Goal: Information Seeking & Learning: Learn about a topic

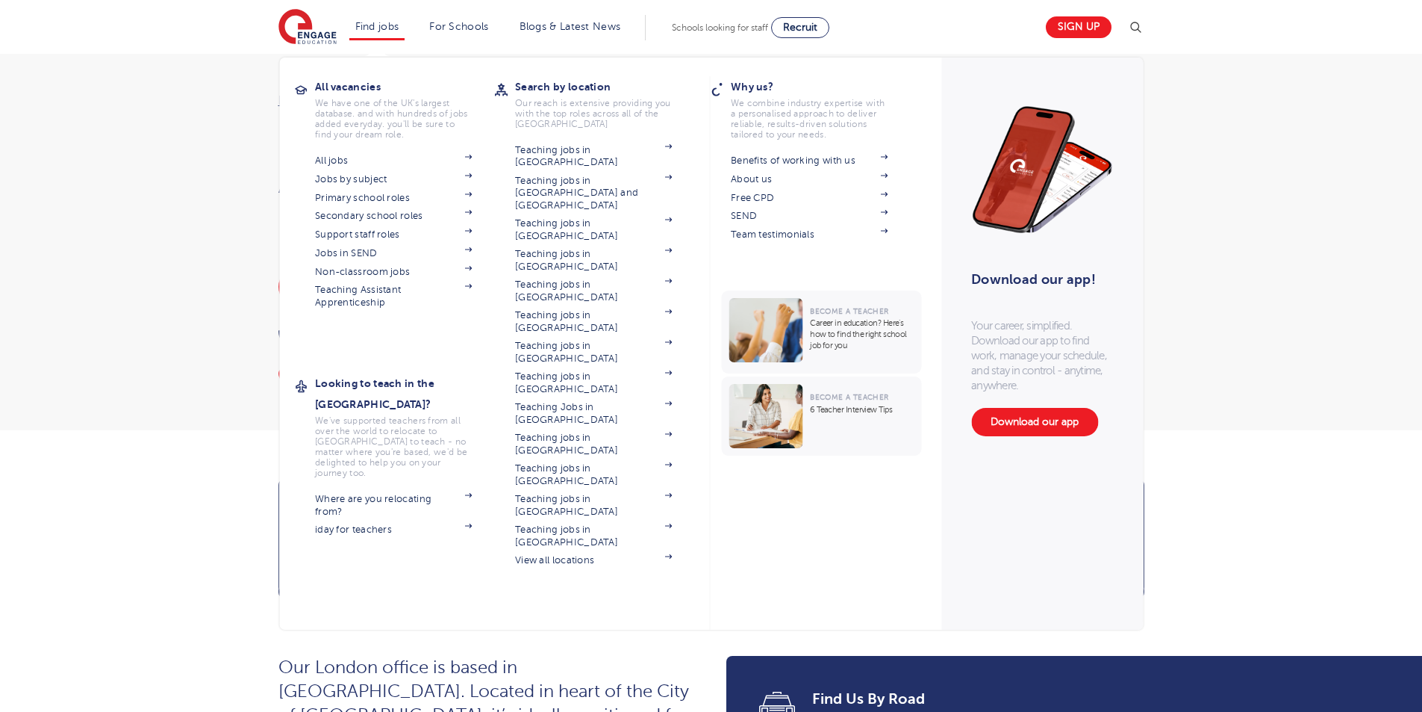
click at [367, 33] on li "Find jobs All vacancies We have one of the UK's largest database. and with hund…" at bounding box center [377, 27] width 56 height 25
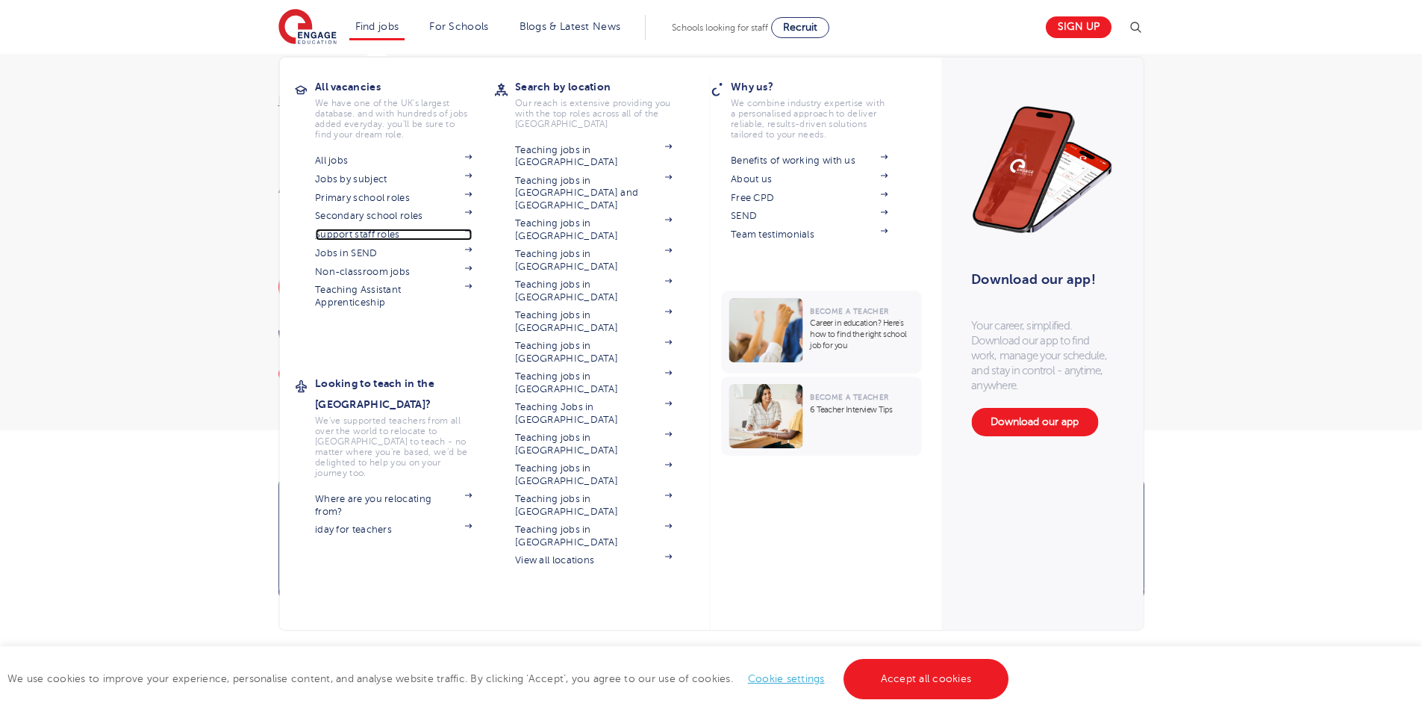
click at [356, 237] on link "Support staff roles" at bounding box center [393, 234] width 157 height 12
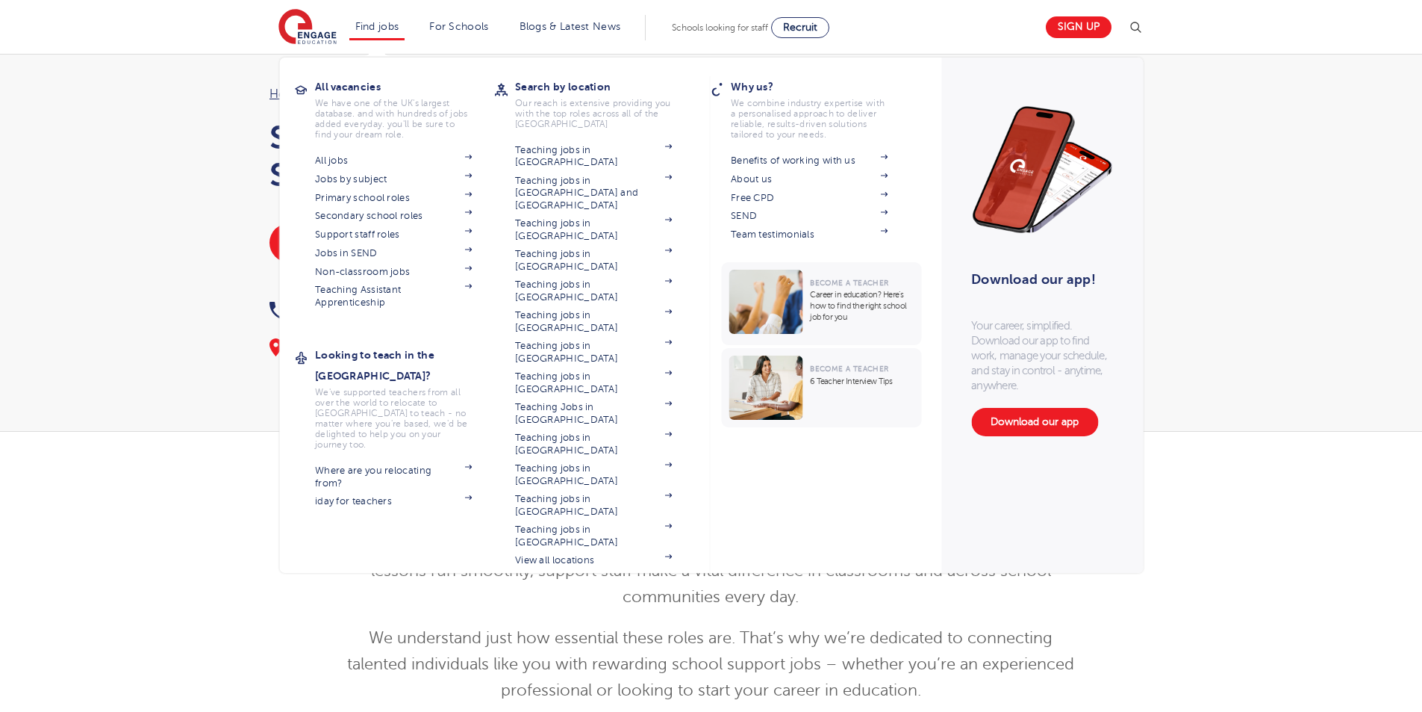
click at [373, 34] on li "Find jobs All vacancies We have one of the UK's largest database. and with hund…" at bounding box center [377, 27] width 56 height 25
click at [367, 263] on section "All jobs Jobs by subject Primary school roles Secondary school roles Support st…" at bounding box center [404, 230] width 179 height 158
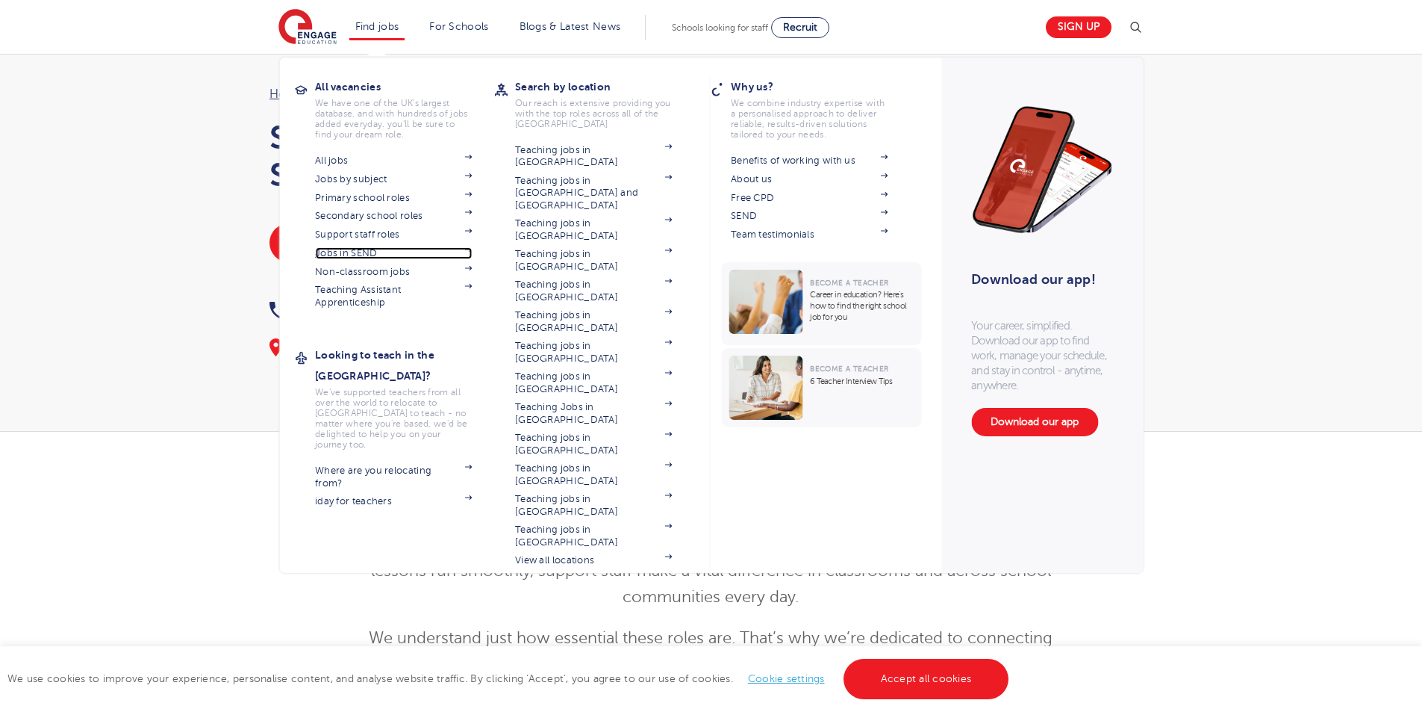
click at [369, 257] on link "Jobs in SEND" at bounding box center [393, 253] width 157 height 12
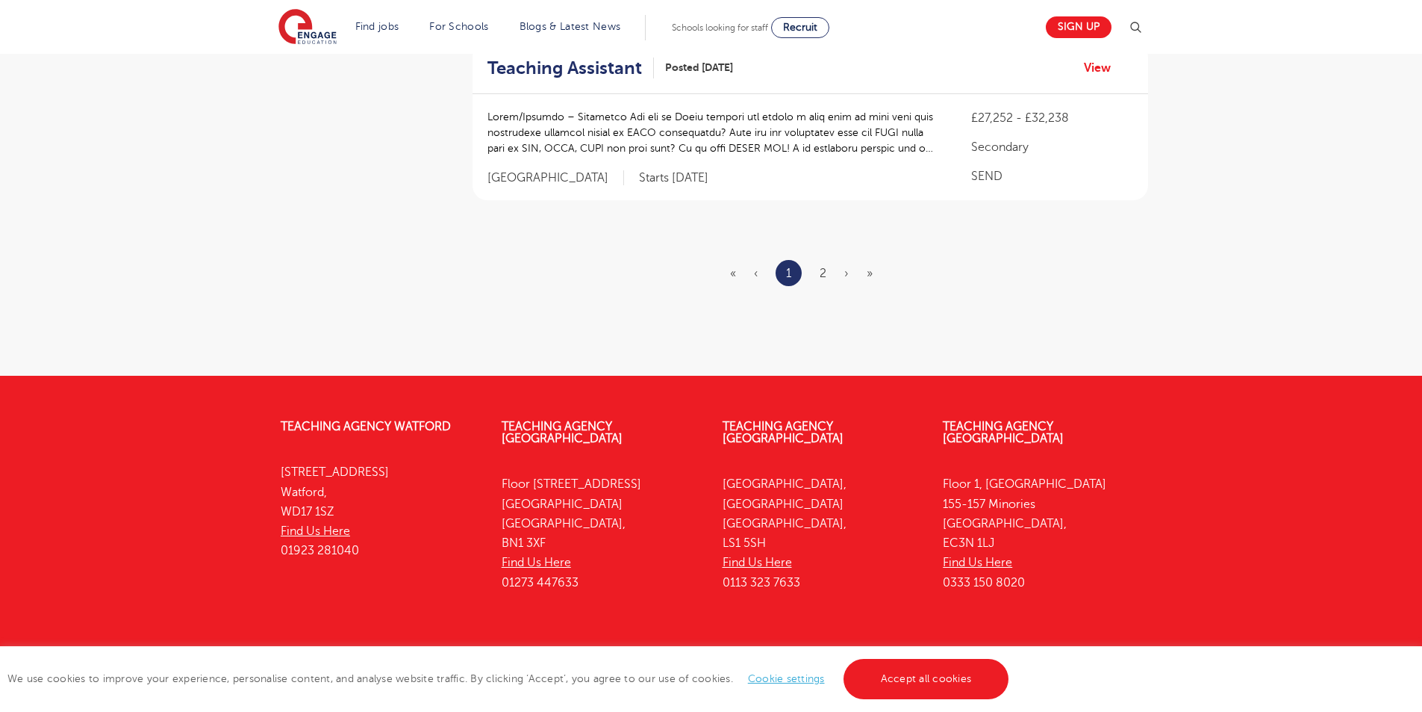
scroll to position [1956, 0]
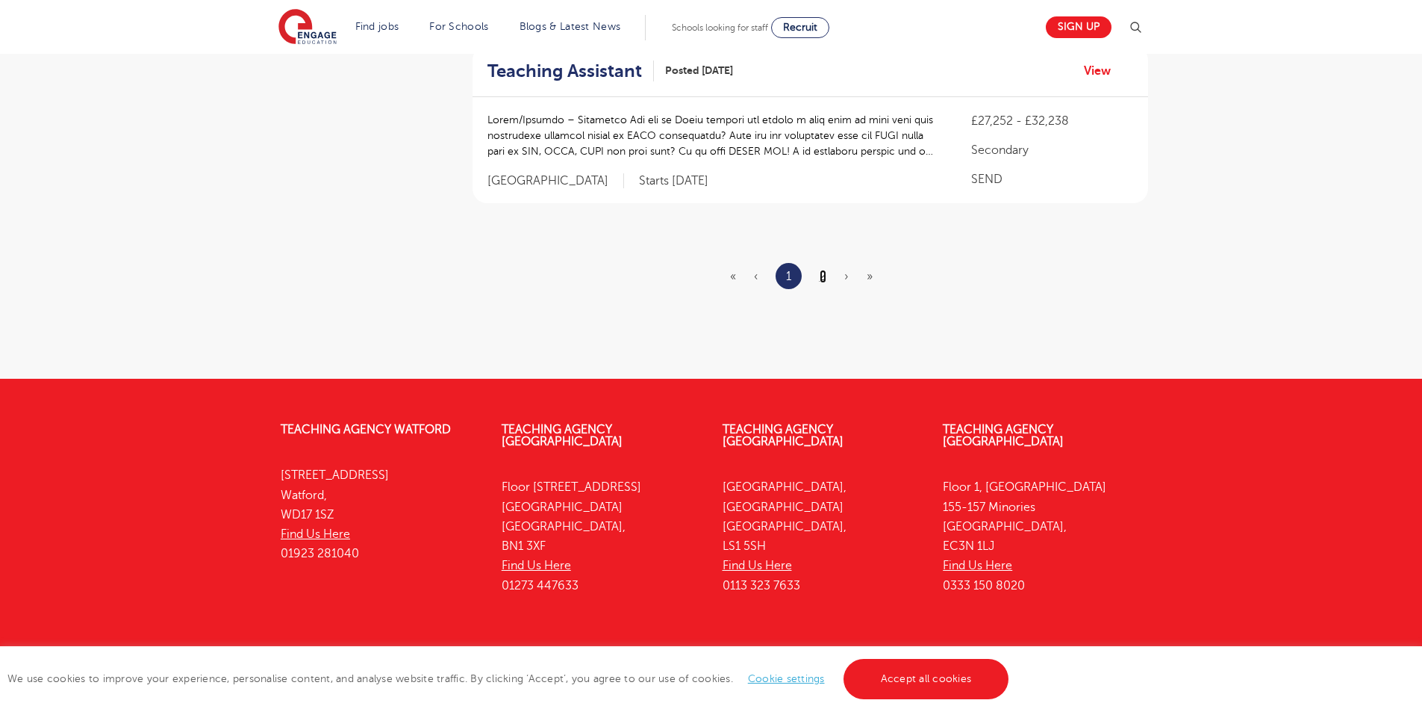
click at [823, 270] on link "2" at bounding box center [823, 276] width 7 height 13
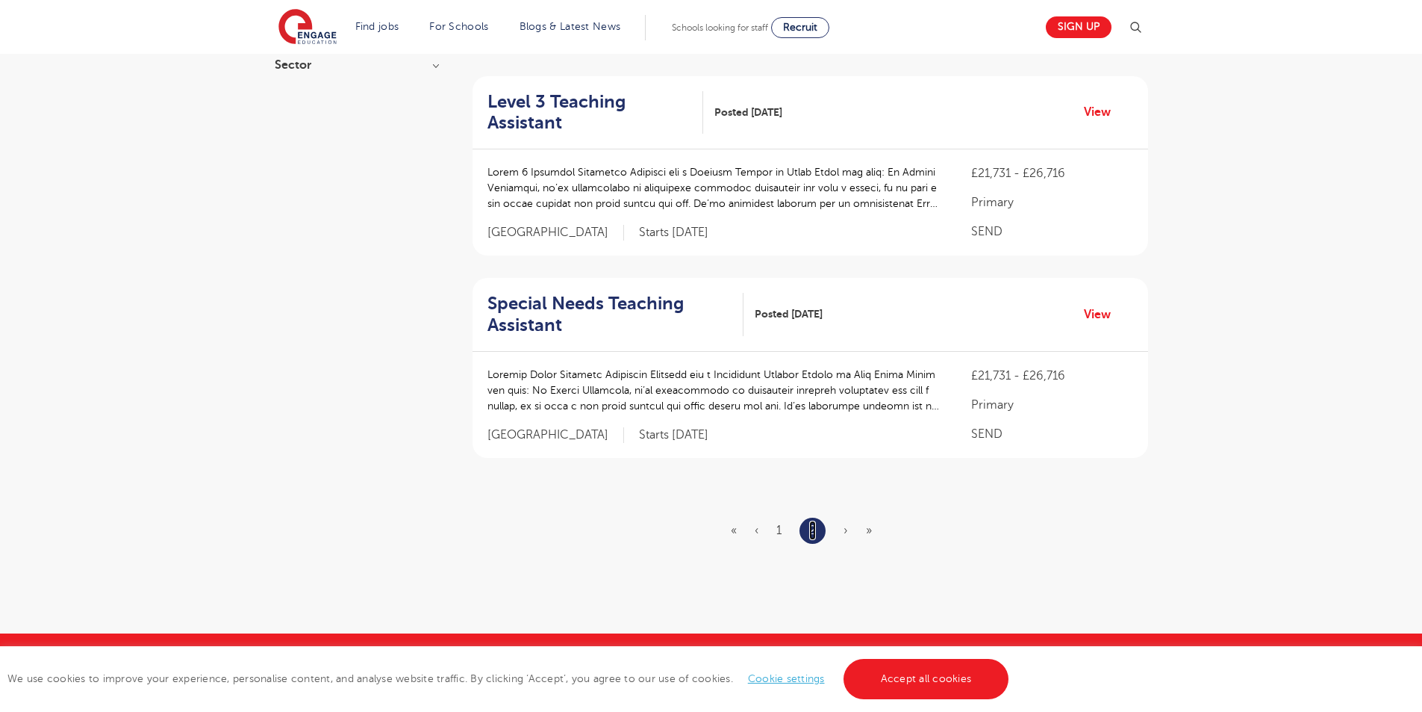
scroll to position [621, 0]
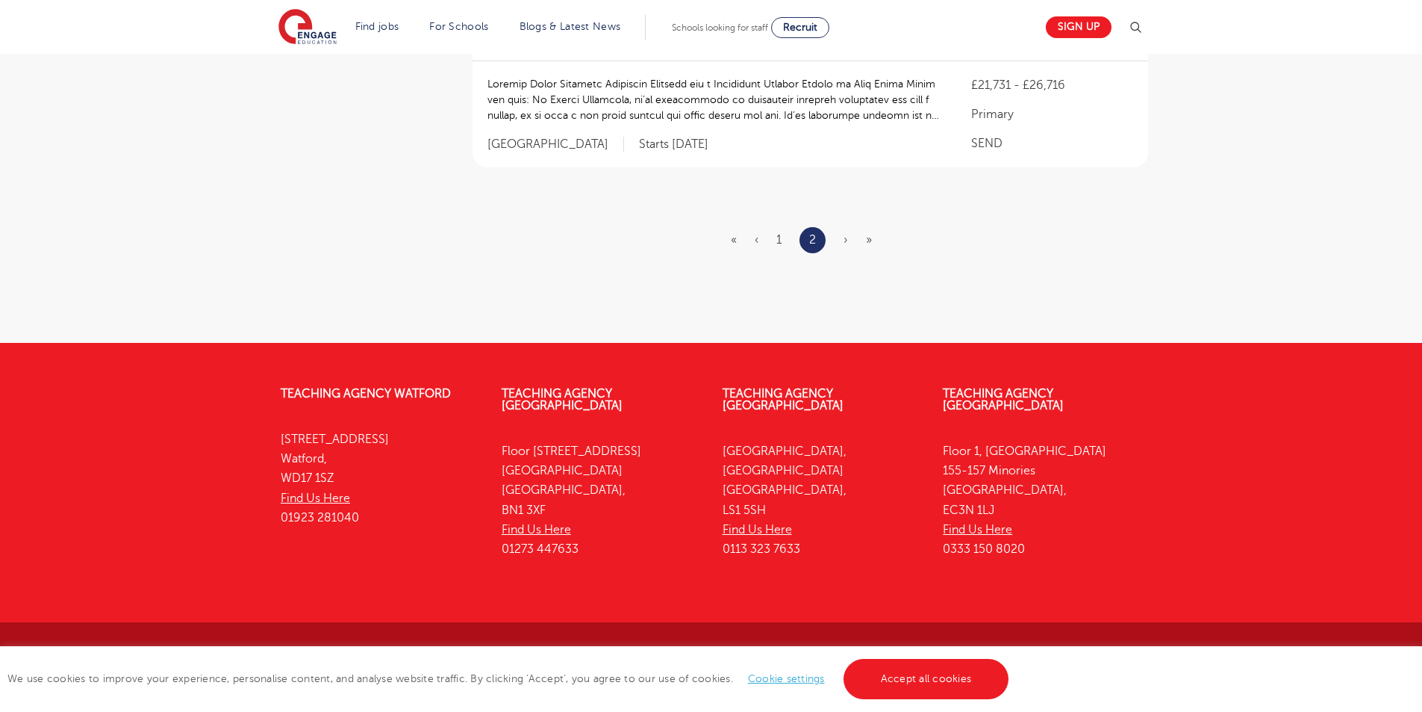
click at [842, 244] on ul "« ‹ 1 2 › »" at bounding box center [810, 240] width 159 height 26
click at [845, 242] on span "›" at bounding box center [846, 239] width 4 height 13
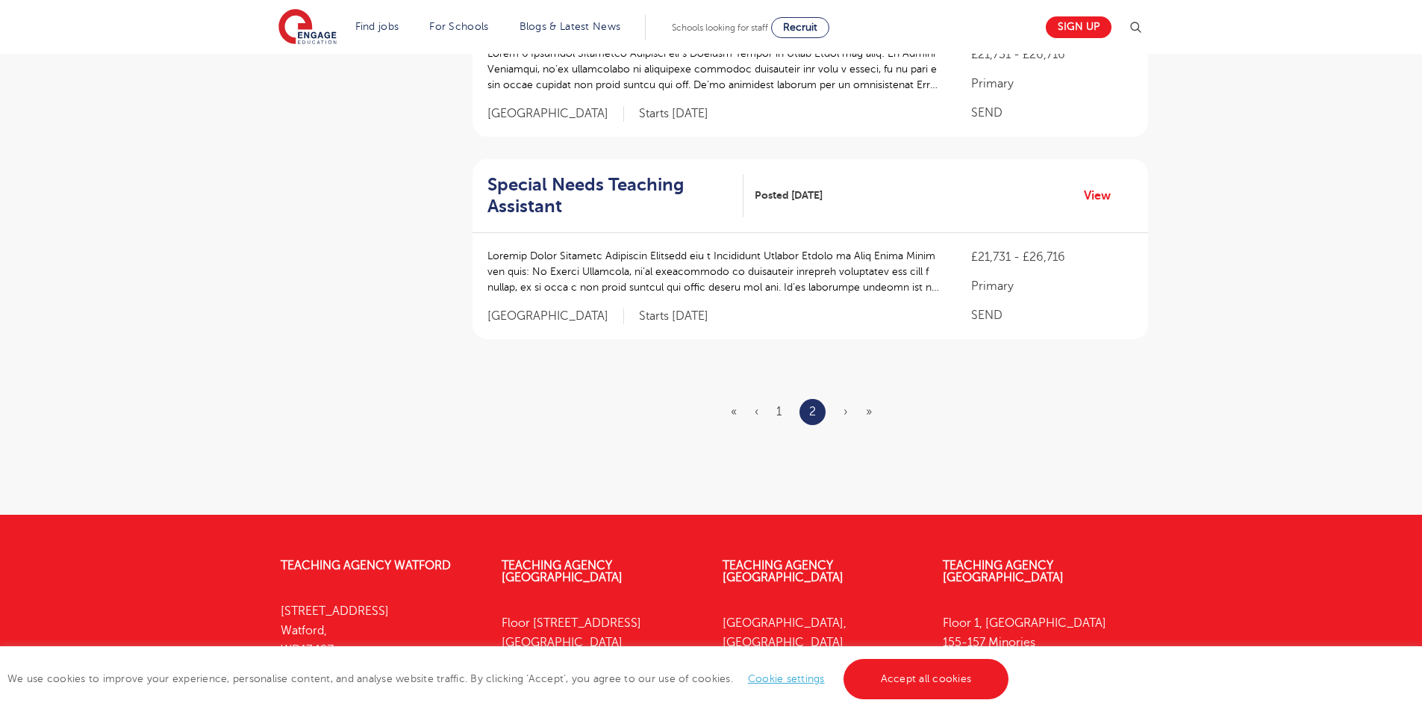
scroll to position [362, 0]
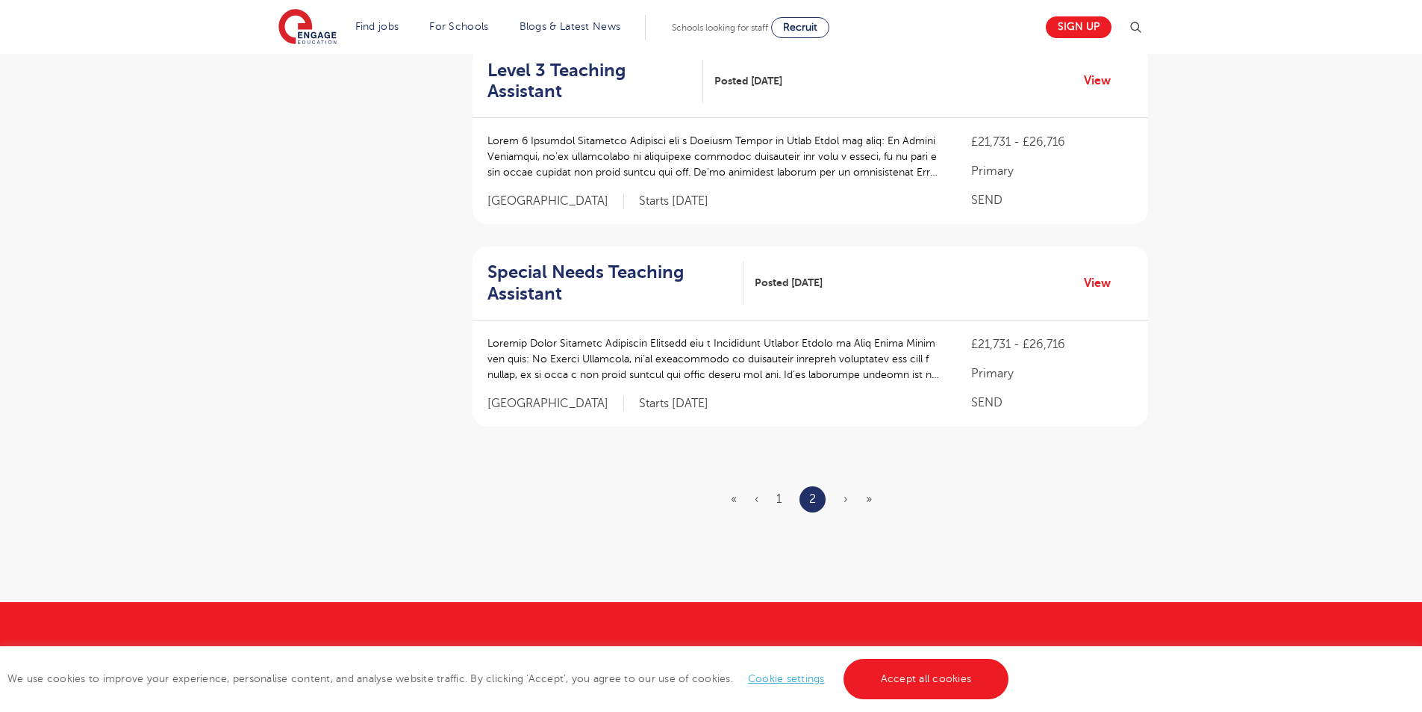
click at [849, 497] on ul "« ‹ 1 2 › »" at bounding box center [810, 499] width 159 height 26
click at [848, 497] on ul "« ‹ 1 2 › »" at bounding box center [810, 499] width 159 height 26
click at [962, 685] on link "Accept all cookies" at bounding box center [927, 679] width 166 height 40
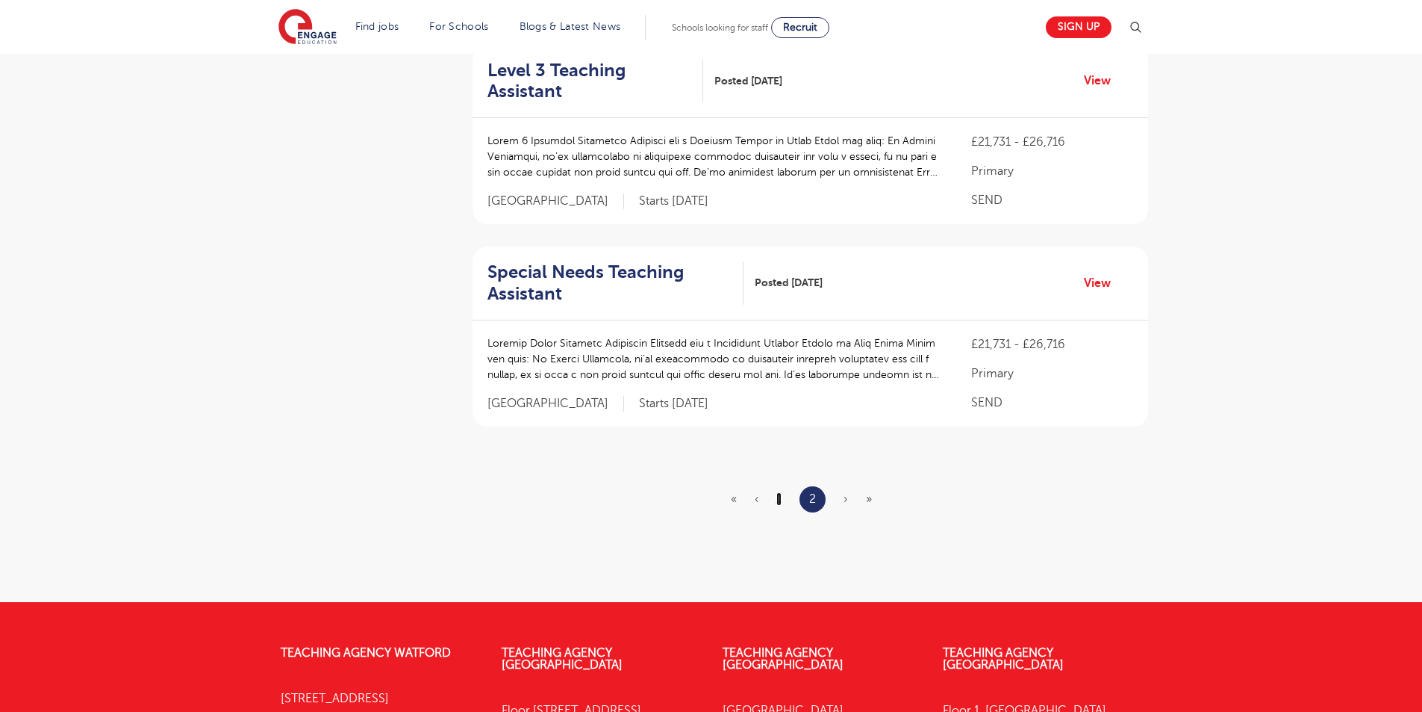
click at [779, 500] on link "1" at bounding box center [779, 498] width 5 height 13
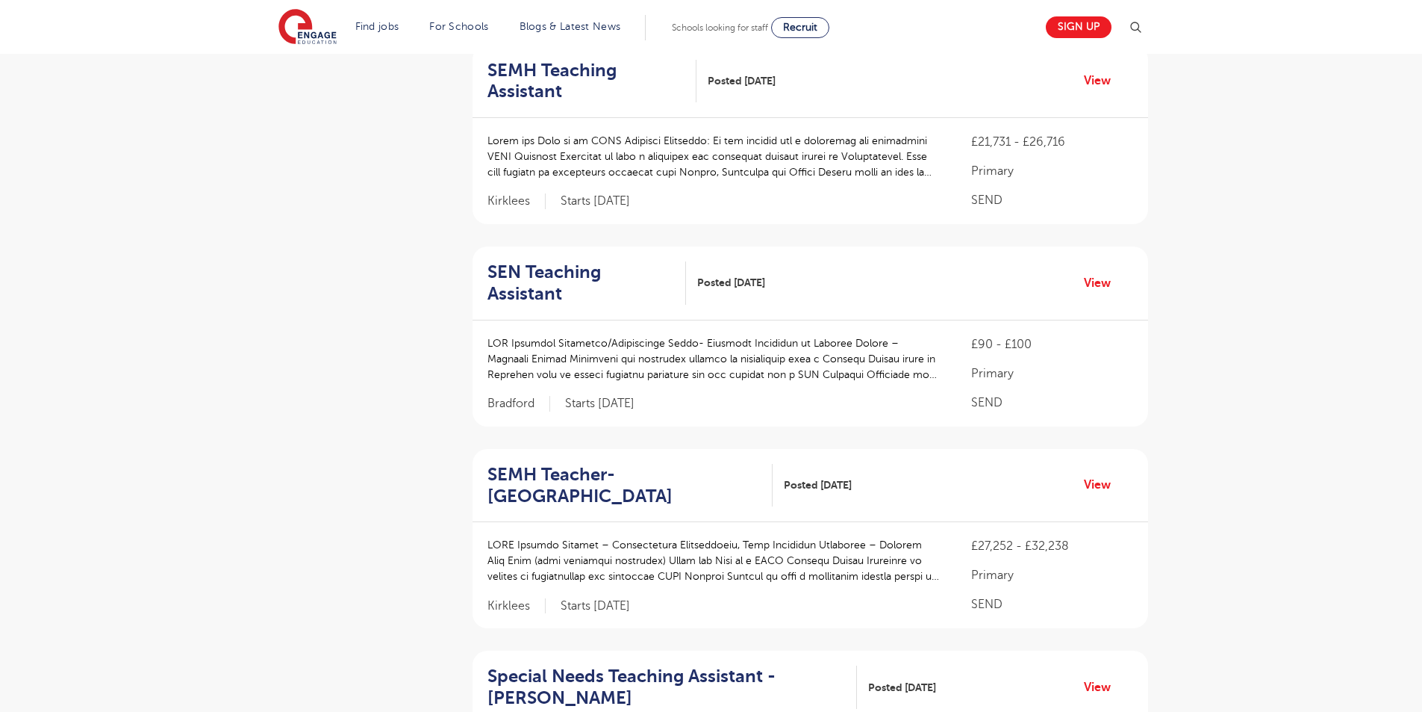
scroll to position [0, 0]
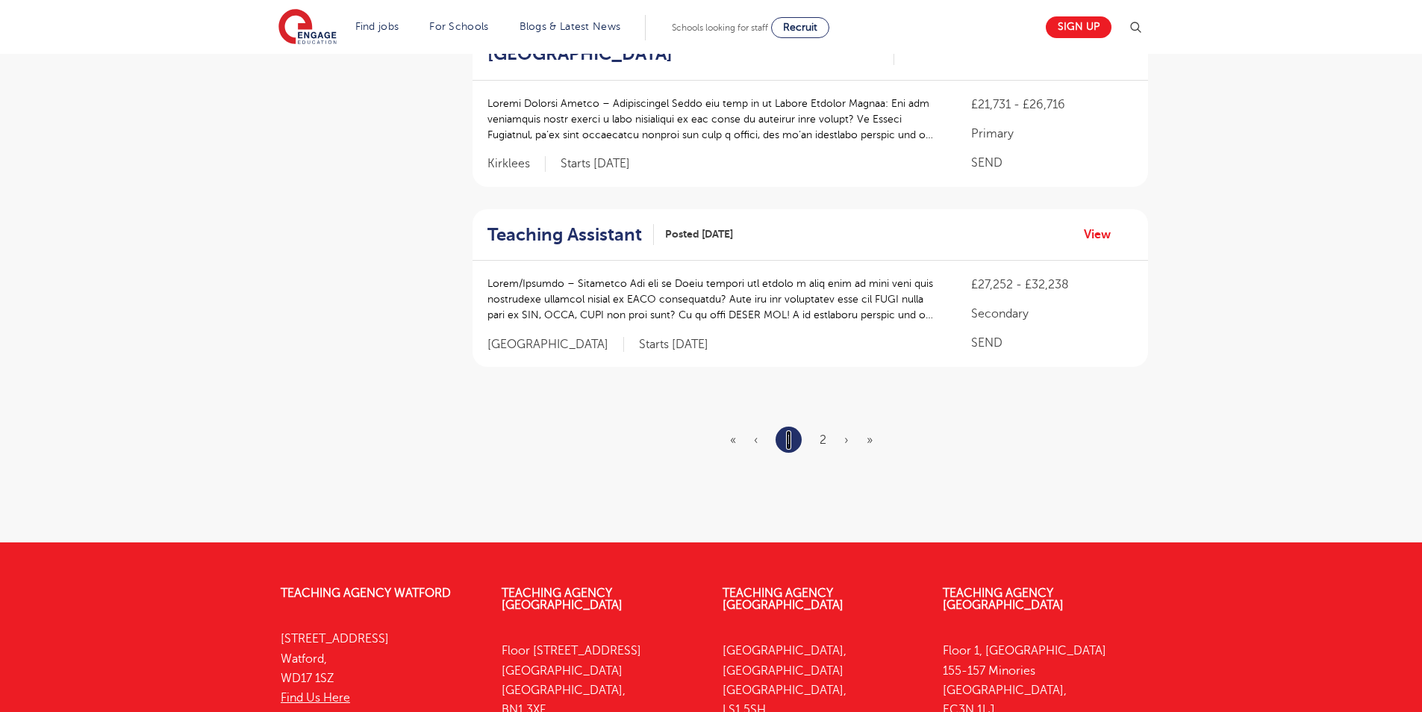
scroll to position [1796, 0]
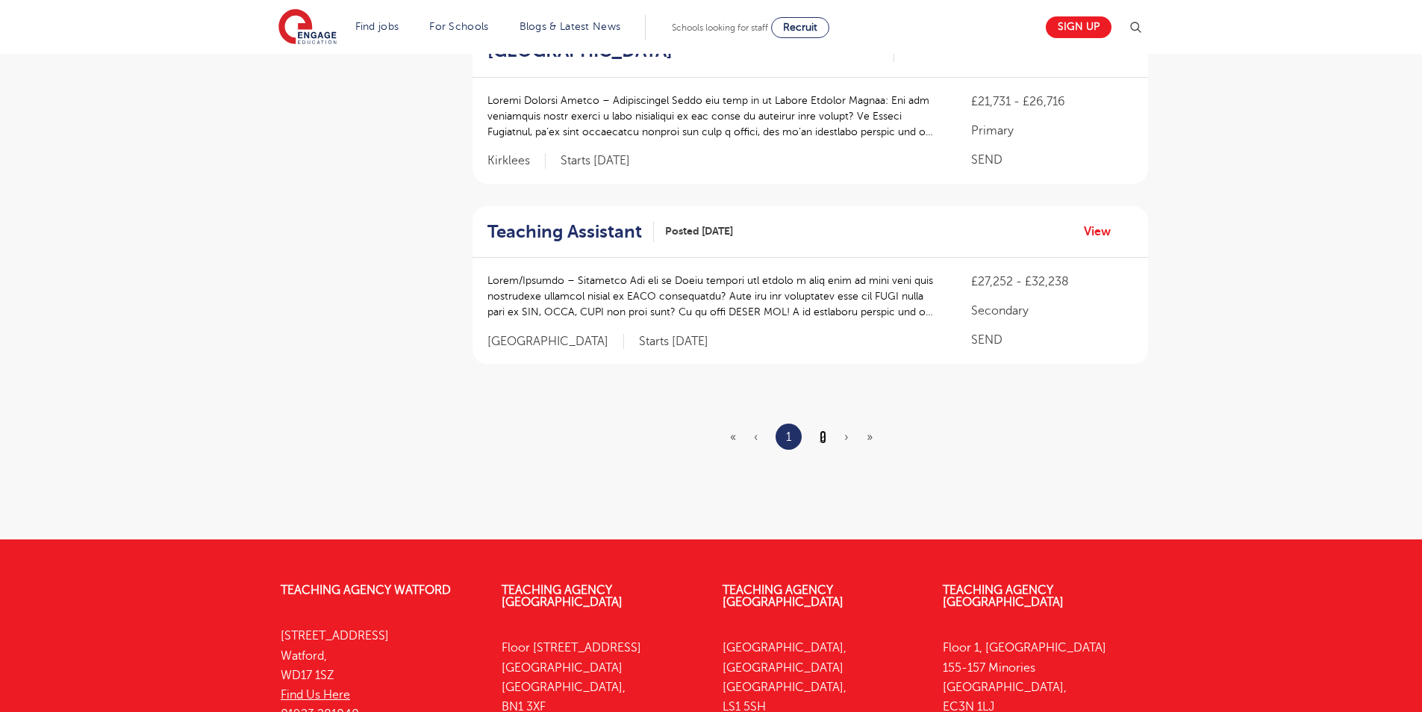
click at [826, 430] on link "2" at bounding box center [823, 436] width 7 height 13
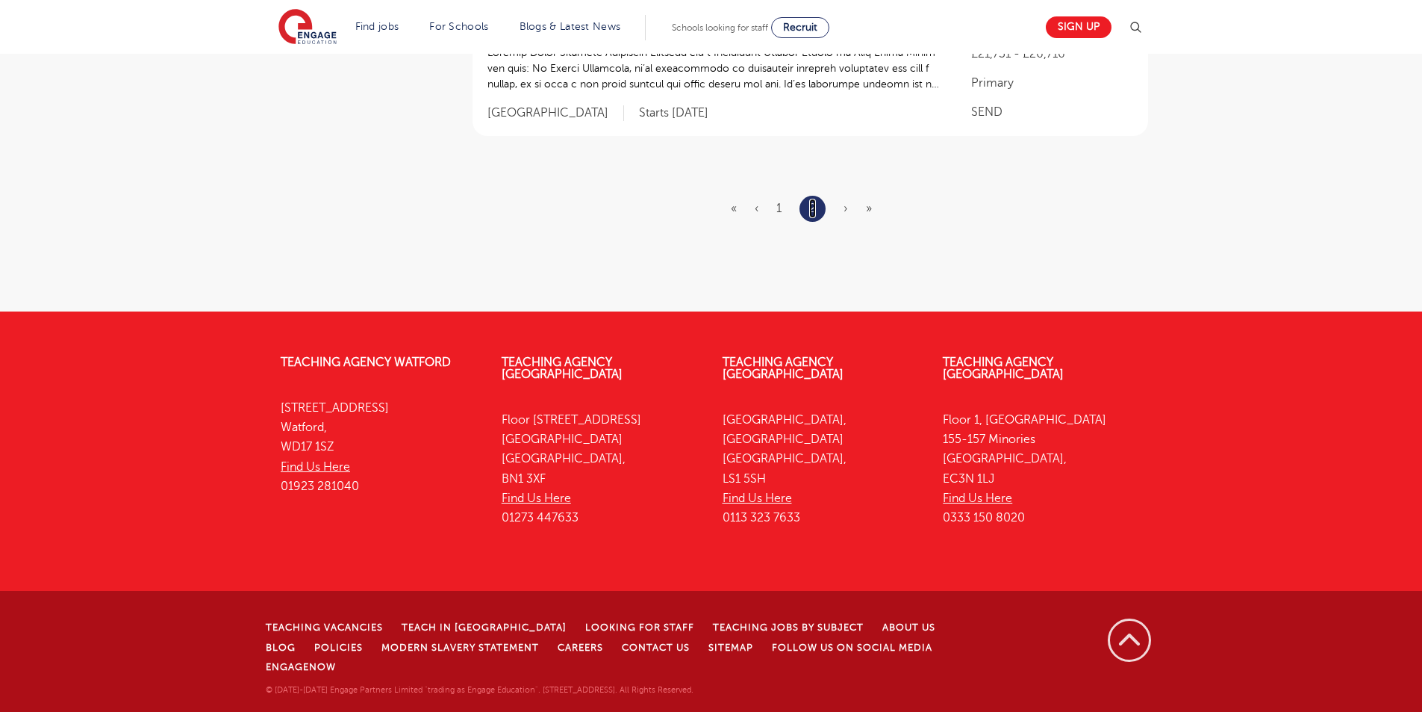
scroll to position [0, 0]
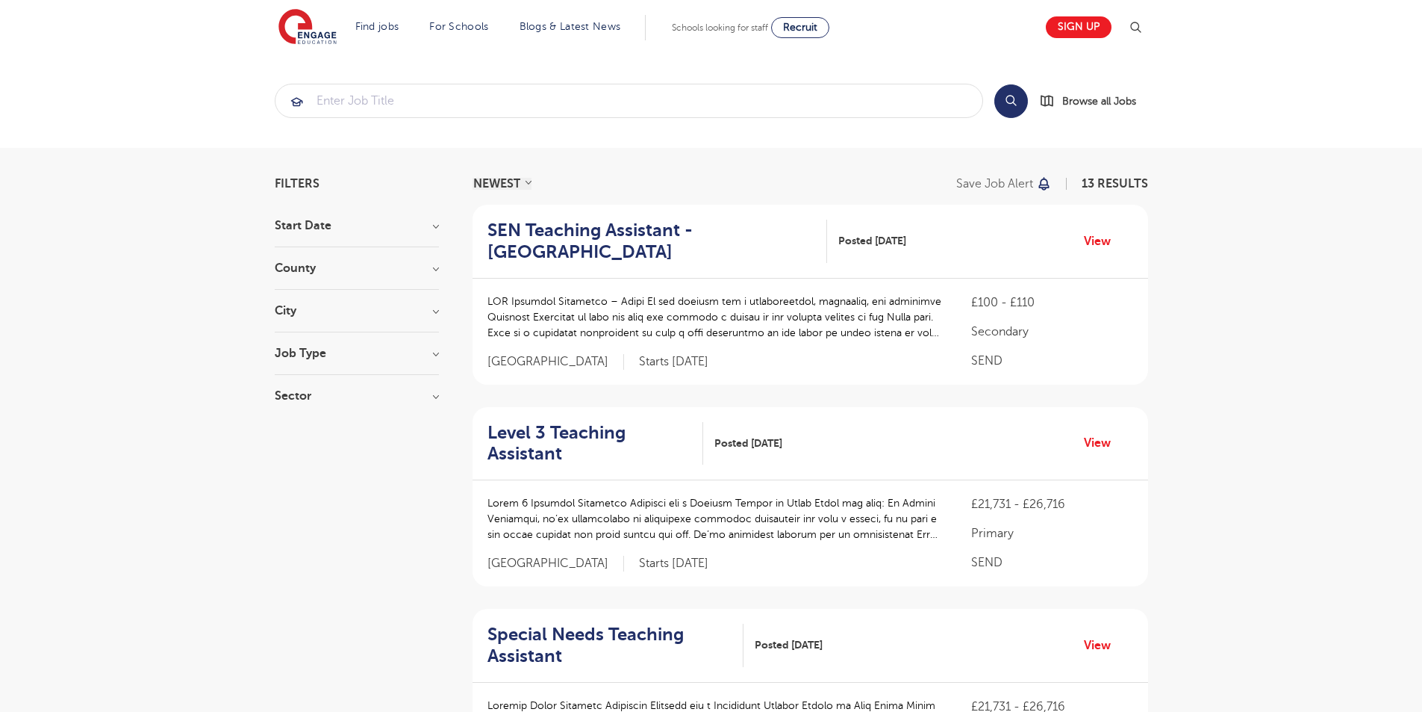
scroll to position [621, 0]
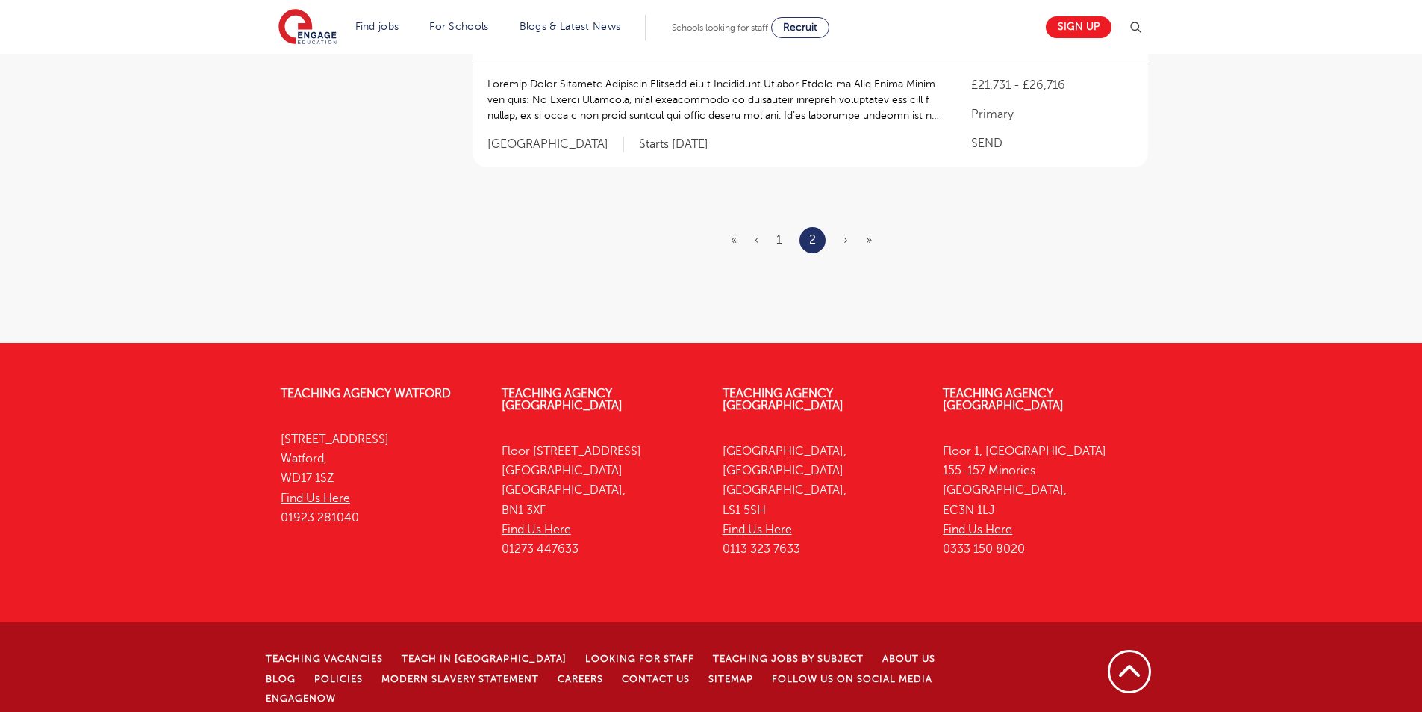
click at [849, 237] on ul "« ‹ 1 2 › »" at bounding box center [810, 240] width 159 height 26
click at [865, 243] on ul "« ‹ 1 2 › »" at bounding box center [810, 240] width 159 height 26
click at [870, 241] on span "»" at bounding box center [869, 239] width 6 height 13
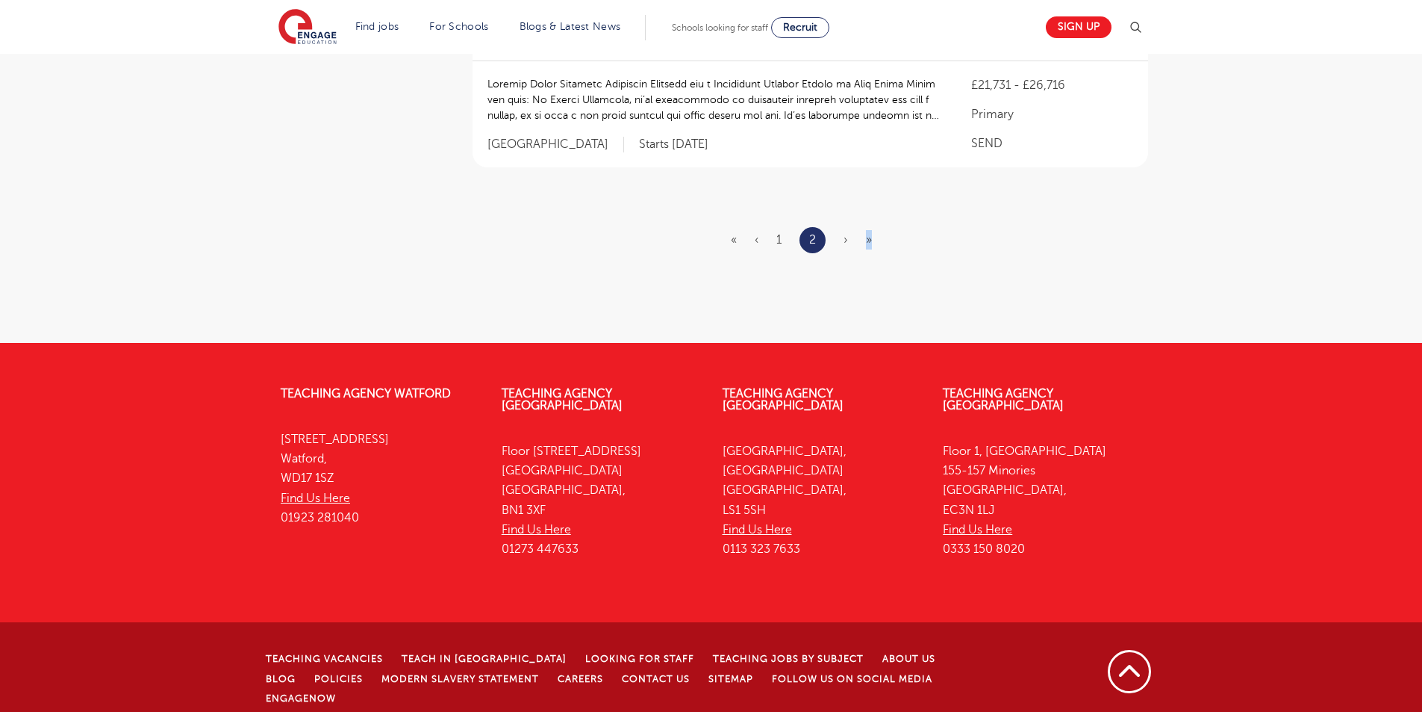
click at [870, 241] on span "»" at bounding box center [869, 239] width 6 height 13
click at [867, 242] on span "»" at bounding box center [869, 239] width 6 height 13
click at [845, 241] on span "›" at bounding box center [846, 239] width 4 height 13
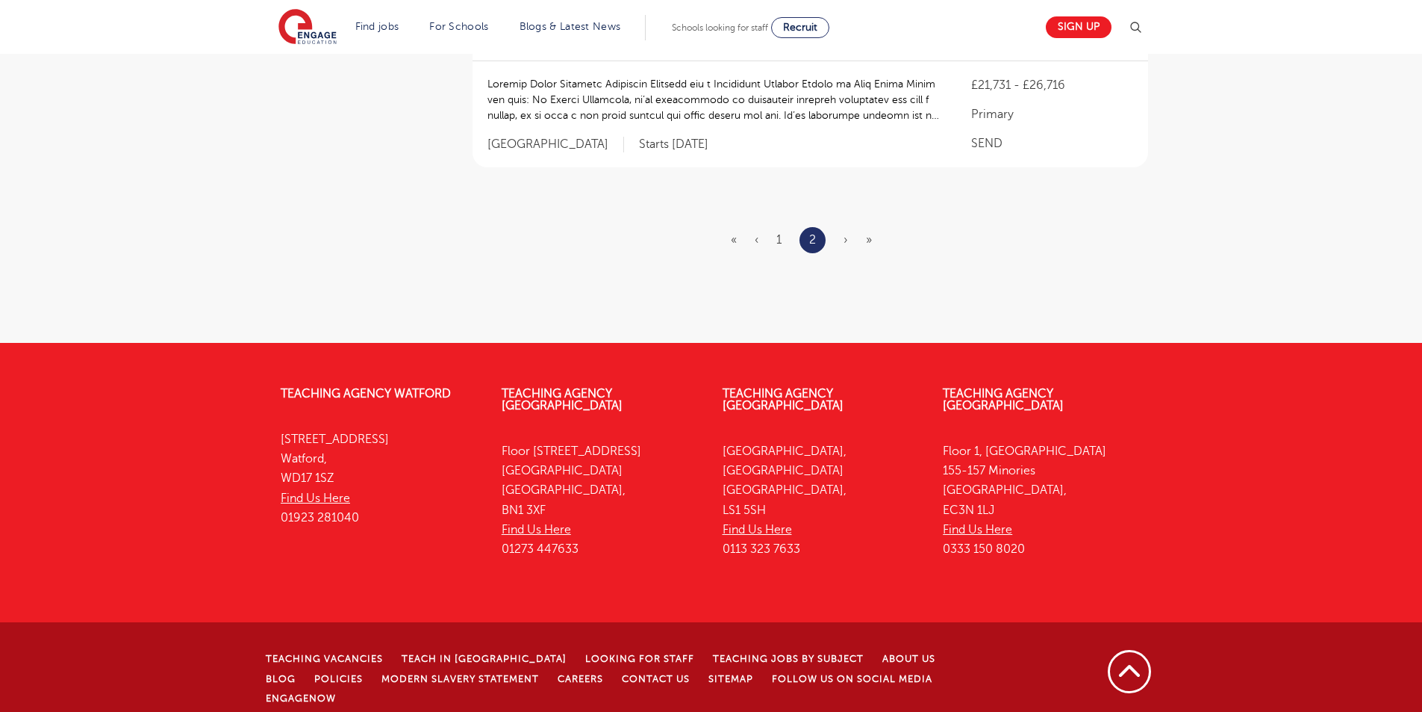
click at [856, 246] on ul "« ‹ 1 2 › »" at bounding box center [810, 240] width 159 height 26
click at [871, 240] on span "»" at bounding box center [869, 239] width 6 height 13
click at [871, 243] on span "»" at bounding box center [869, 239] width 6 height 13
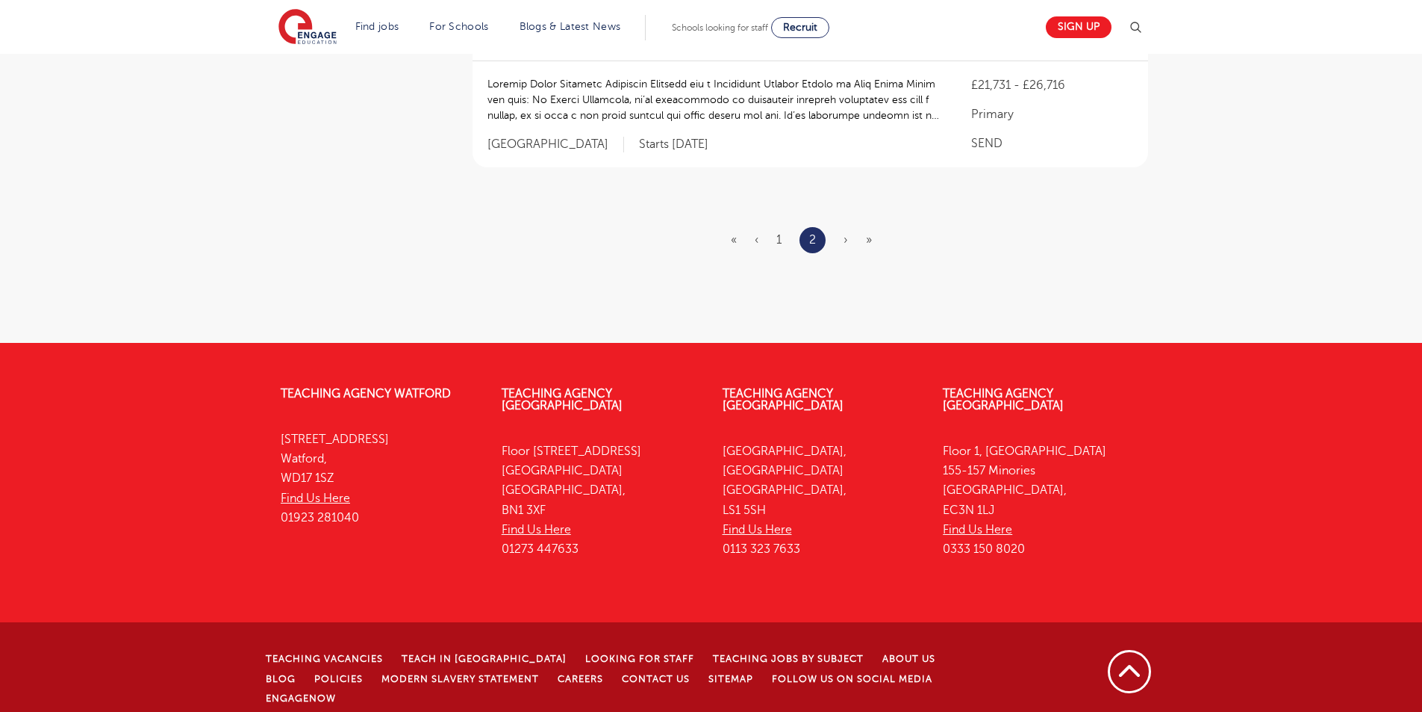
click at [868, 243] on span "»" at bounding box center [869, 239] width 6 height 13
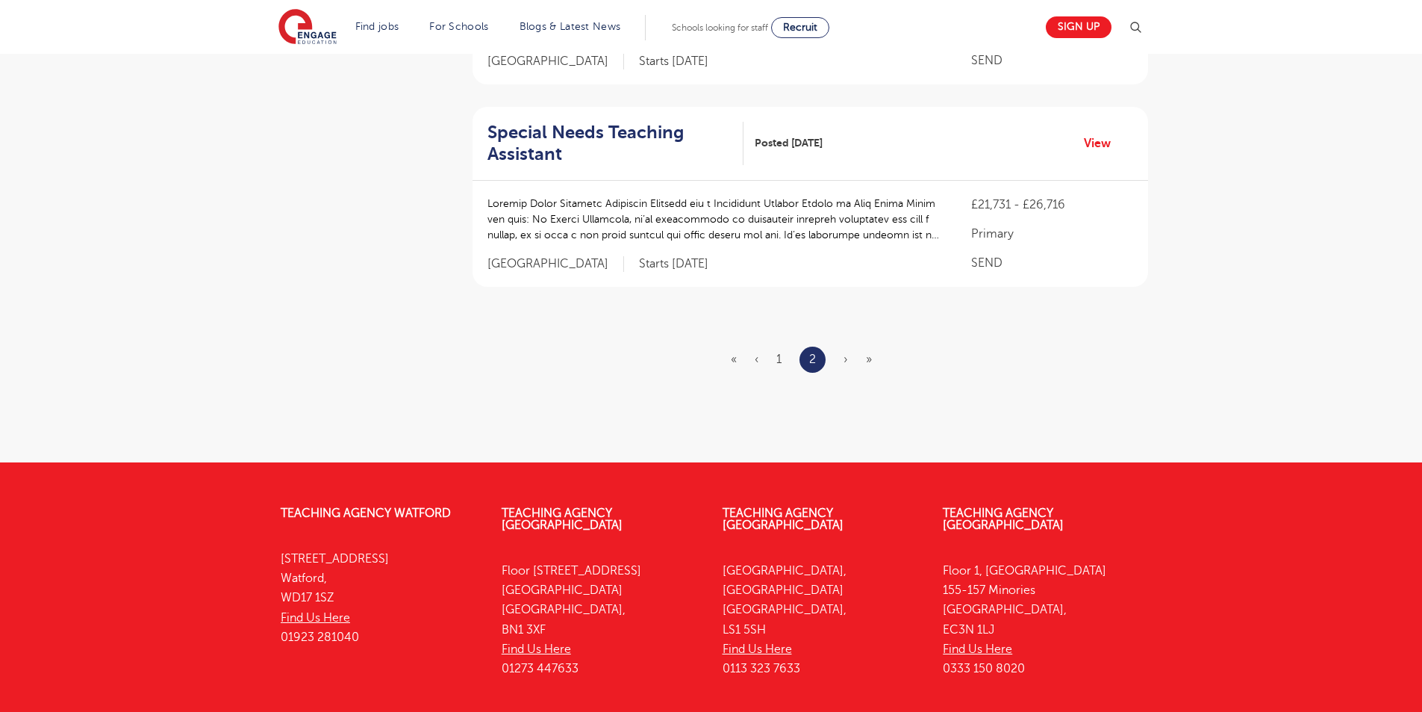
scroll to position [0, 0]
